Goal: Information Seeking & Learning: Learn about a topic

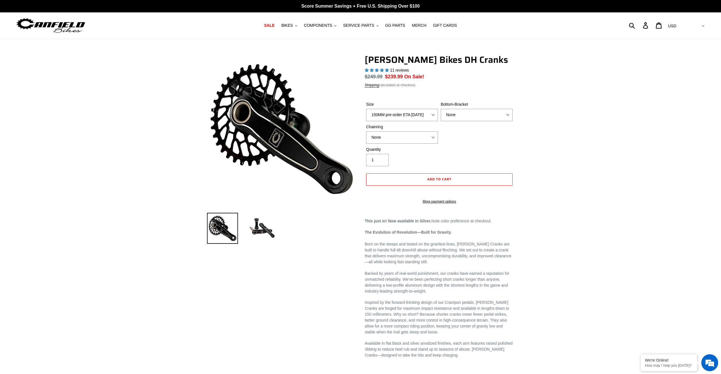
select select "highest-rating"
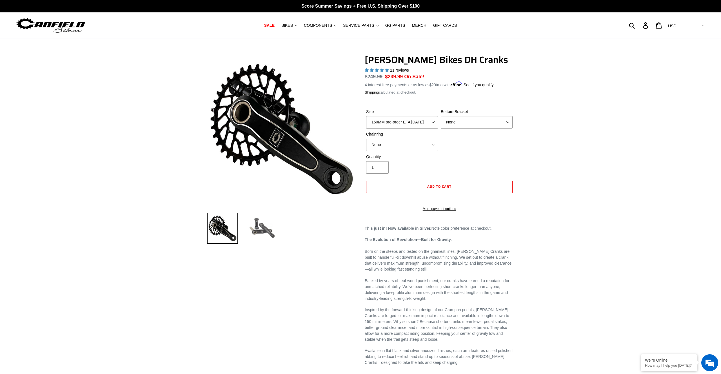
click at [260, 226] on img at bounding box center [262, 228] width 31 height 31
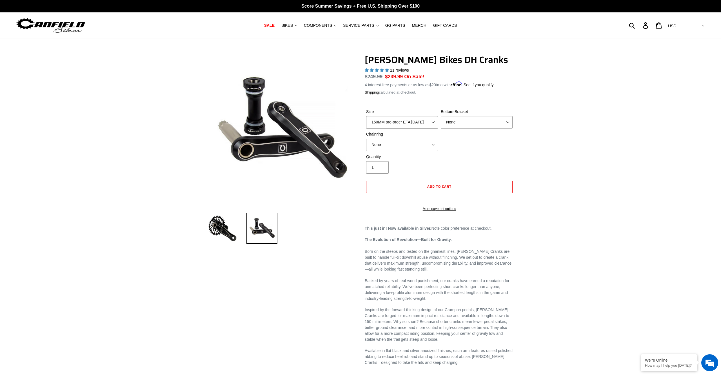
click at [366, 116] on select "150MM pre-order ETA 10/15/25 155MM pre-order ETA 10/15/25 160MM pre-order ETA 1…" at bounding box center [402, 122] width 72 height 12
select select "165MM pre-order ETA [DATE]"
click option "165MM pre-order ETA [DATE]" at bounding box center [0, 0] width 0 height 0
click at [441, 116] on select "None BSA Threaded 83mm" at bounding box center [477, 122] width 72 height 12
select select "BSA Threaded 83mm"
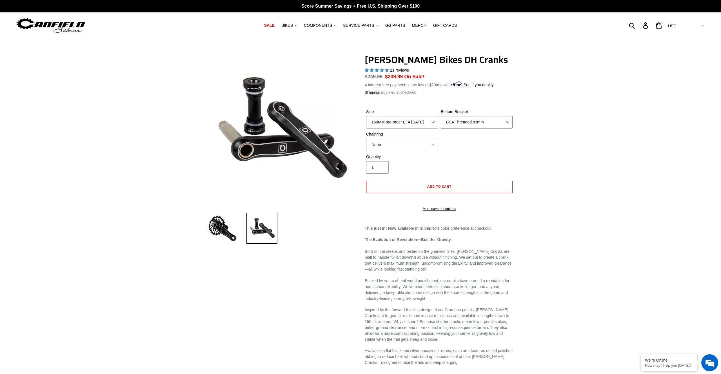
click option "BSA Threaded 83mm" at bounding box center [0, 0] width 0 height 0
click at [366, 139] on select "None 34t Round" at bounding box center [402, 145] width 72 height 12
select select "34t Round"
click option "34t Round" at bounding box center [0, 0] width 0 height 0
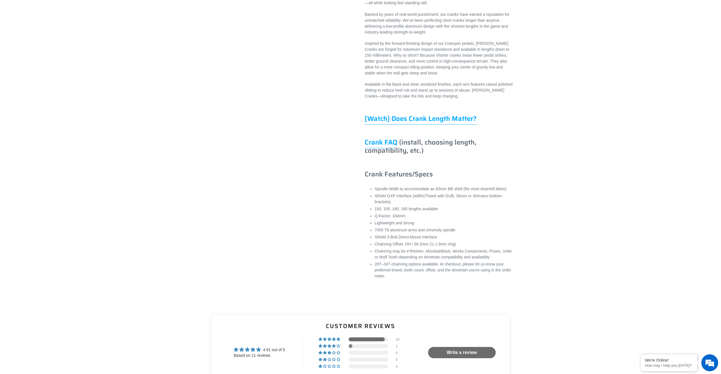
scroll to position [259, 0]
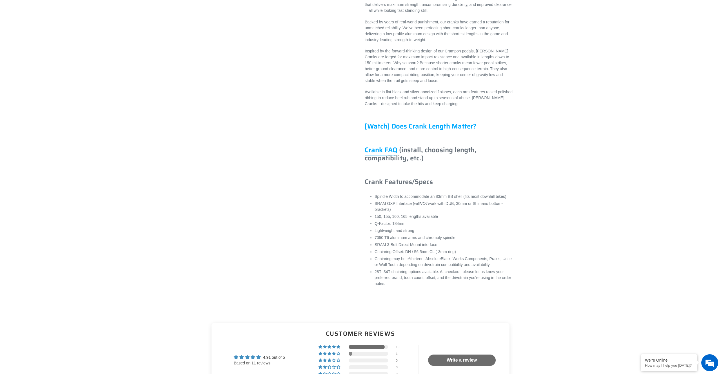
click at [455, 132] on link "[Watch] Does Crank Length Matter?" at bounding box center [421, 126] width 112 height 11
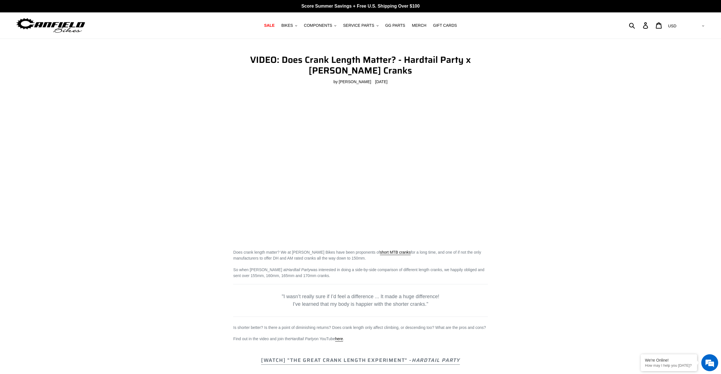
click at [694, 161] on main "VIDEO: Does Crank Length Matter? - Hardtail Party x Canfield Cranks by Don Stef…" at bounding box center [360, 378] width 721 height 679
click at [325, 27] on span "COMPONENTS" at bounding box center [318, 25] width 28 height 5
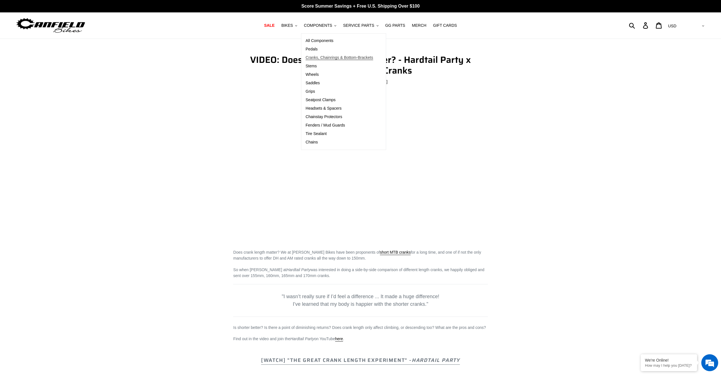
click at [340, 59] on span "Cranks, Chainrings & Bottom-Brackets" at bounding box center [340, 57] width 68 height 5
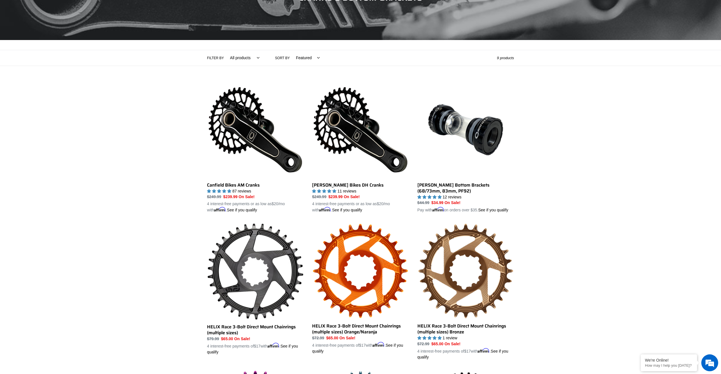
scroll to position [83, 0]
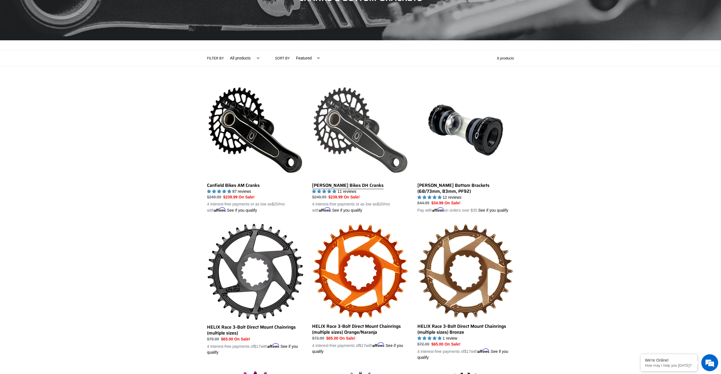
click at [373, 152] on link "Canfield Bikes DH Cranks" at bounding box center [360, 148] width 97 height 132
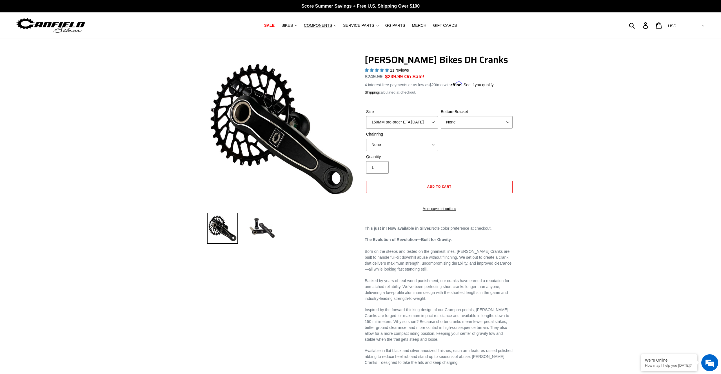
select select "highest-rating"
drag, startPoint x: 430, startPoint y: 59, endPoint x: 489, endPoint y: 62, distance: 59.5
click at [489, 62] on h1 "[PERSON_NAME] Bikes DH Cranks" at bounding box center [439, 59] width 149 height 11
drag, startPoint x: 453, startPoint y: 59, endPoint x: 448, endPoint y: 59, distance: 5.1
click at [453, 58] on h1 "[PERSON_NAME] Bikes DH Cranks" at bounding box center [439, 59] width 149 height 11
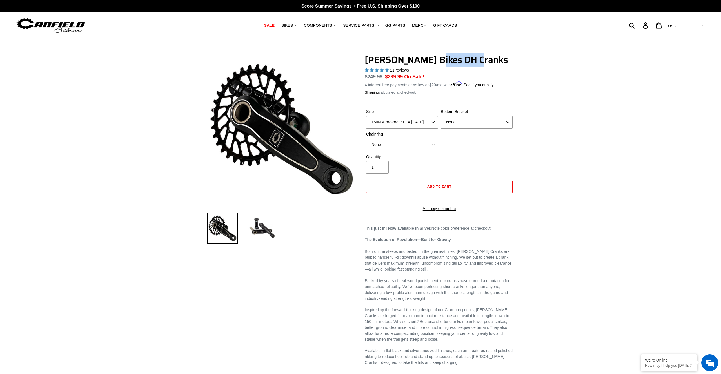
drag, startPoint x: 427, startPoint y: 58, endPoint x: 466, endPoint y: 60, distance: 39.2
click at [484, 61] on h1 "[PERSON_NAME] Bikes DH Cranks" at bounding box center [439, 59] width 149 height 11
copy h1 "DH Cranks"
